Goal: Check status: Check status

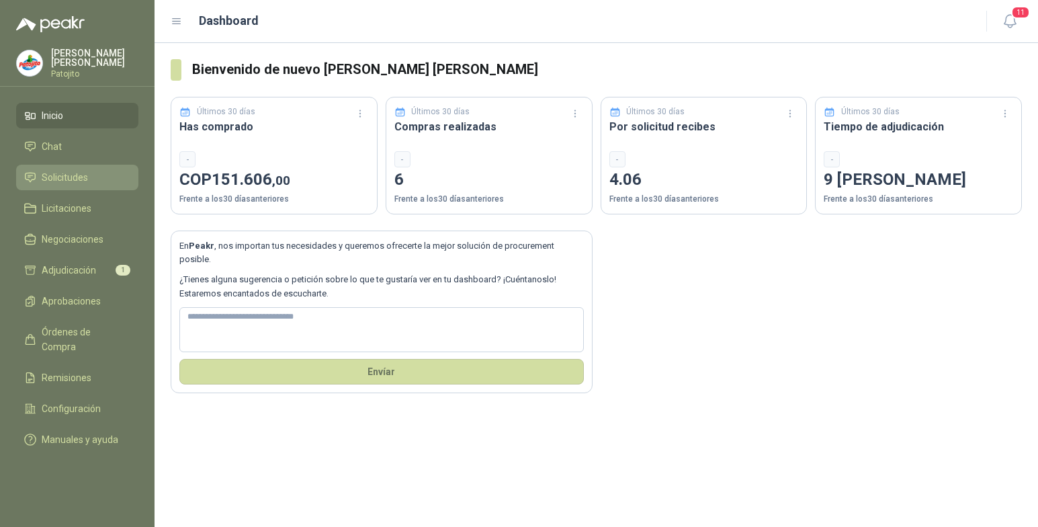
click at [97, 178] on li "Solicitudes" at bounding box center [77, 177] width 106 height 15
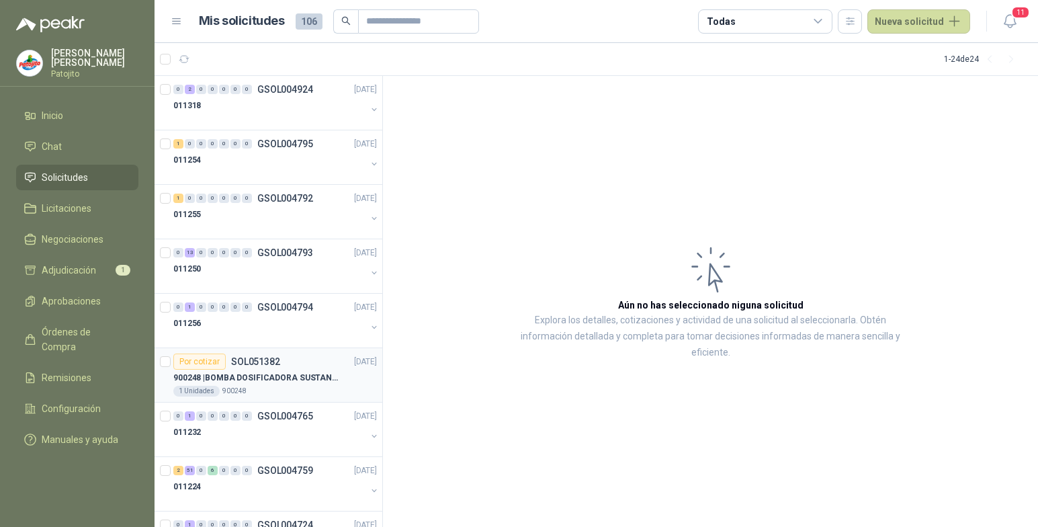
scroll to position [67, 0]
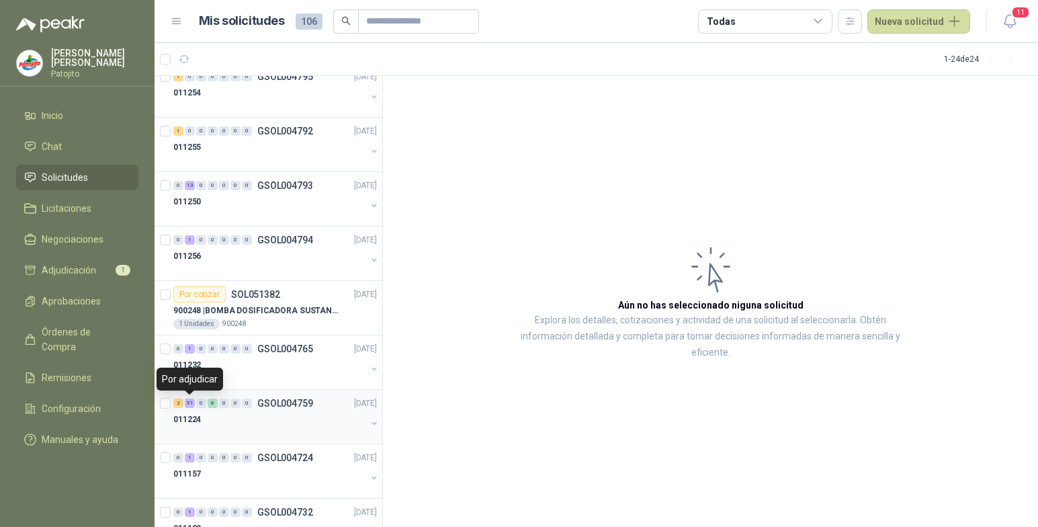
click at [192, 406] on div "51" at bounding box center [190, 403] width 10 height 9
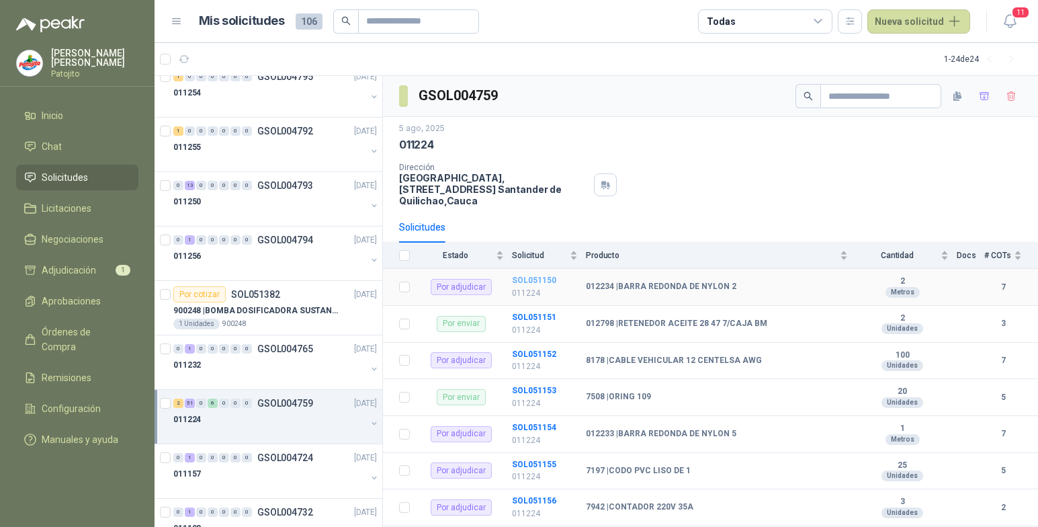
click at [520, 280] on b "SOL051150" at bounding box center [534, 280] width 44 height 9
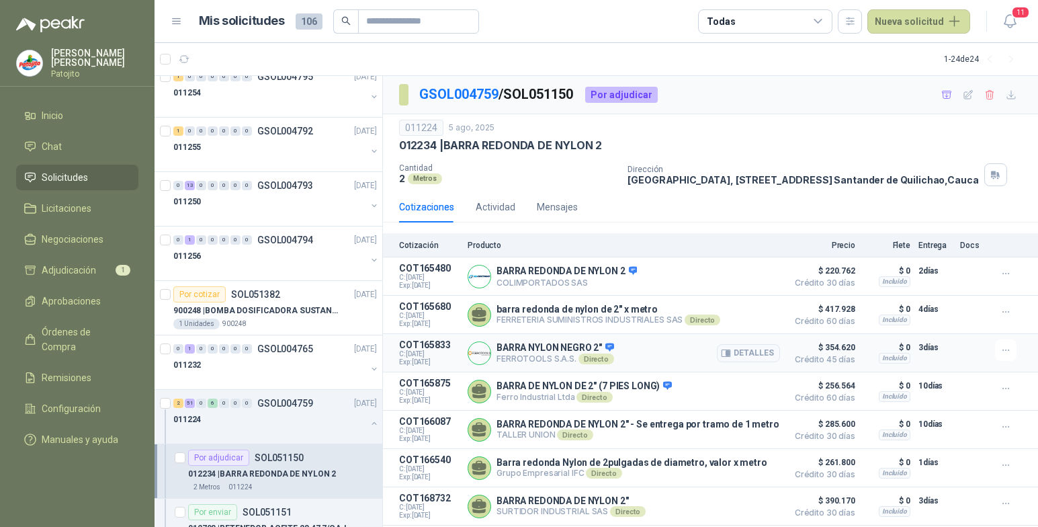
scroll to position [18, 0]
